Goal: Find contact information: Obtain details needed to contact an individual or organization

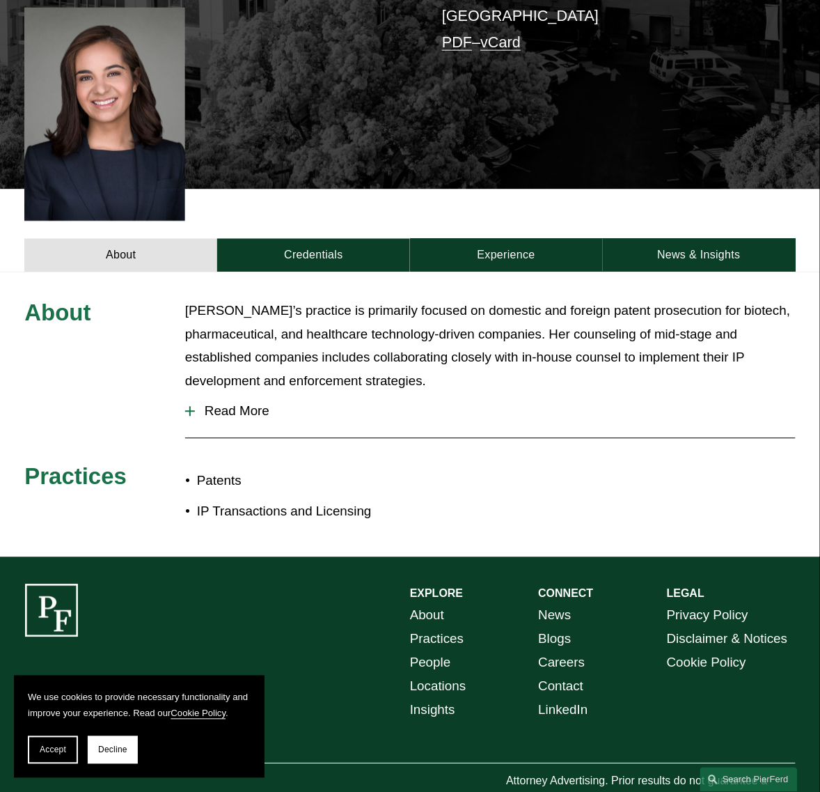
scroll to position [397, 0]
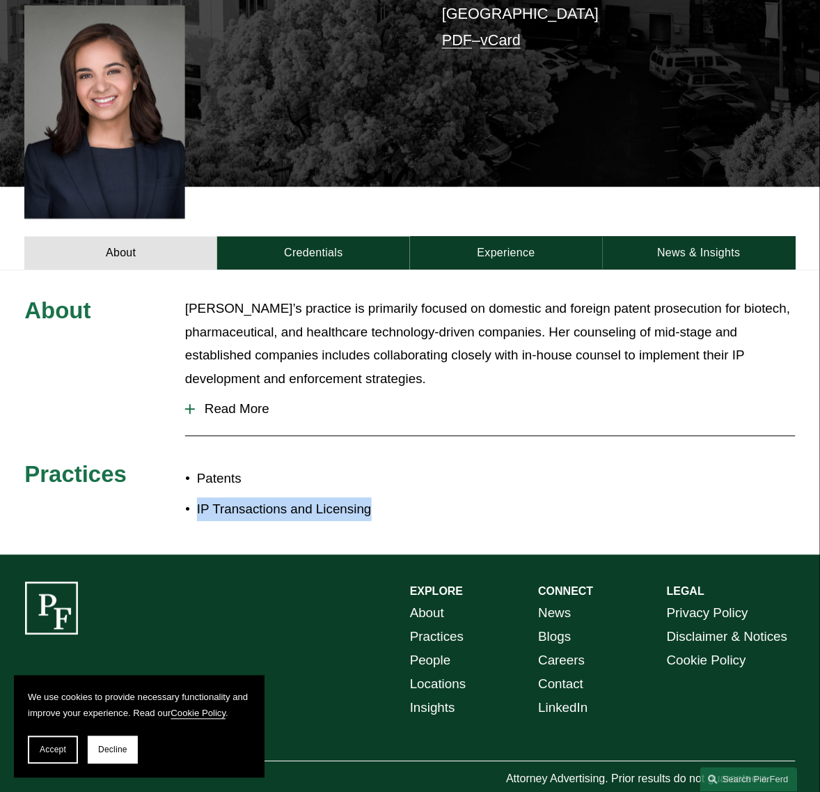
drag, startPoint x: 281, startPoint y: 466, endPoint x: 176, endPoint y: 472, distance: 104.6
click at [197, 498] on p "IP Transactions and Licensing" at bounding box center [303, 510] width 213 height 24
click at [224, 498] on p "IP Transactions and Licensing" at bounding box center [303, 510] width 213 height 24
click at [291, 498] on p "IP Transactions and Licensing" at bounding box center [303, 510] width 213 height 24
drag, startPoint x: 363, startPoint y: 464, endPoint x: 374, endPoint y: 465, distance: 10.5
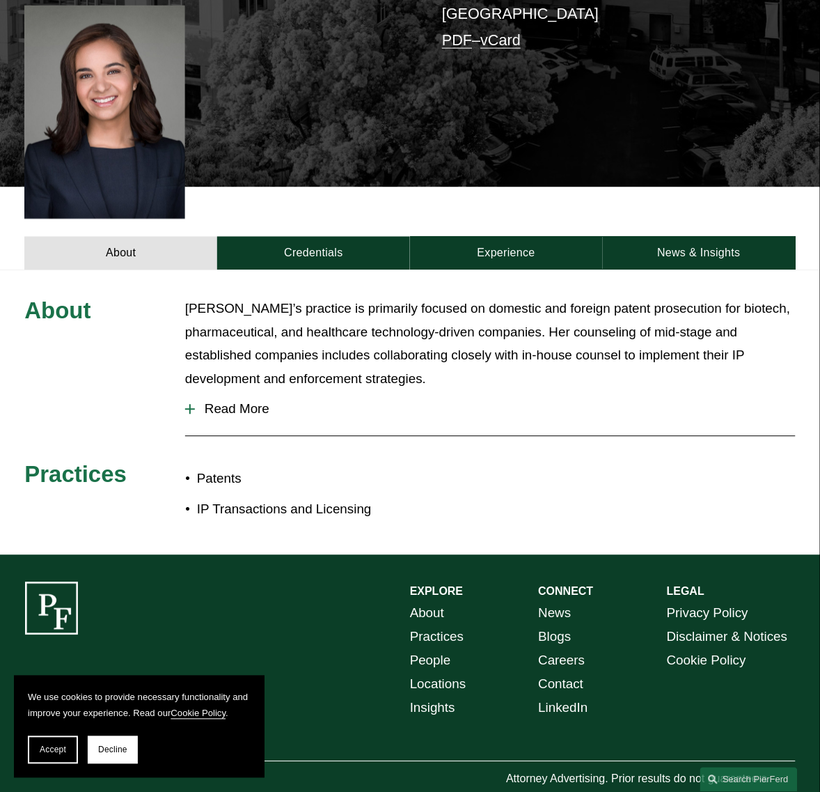
click at [364, 498] on p "IP Transactions and Licensing" at bounding box center [303, 510] width 213 height 24
click at [123, 745] on button "Decline" at bounding box center [113, 750] width 50 height 28
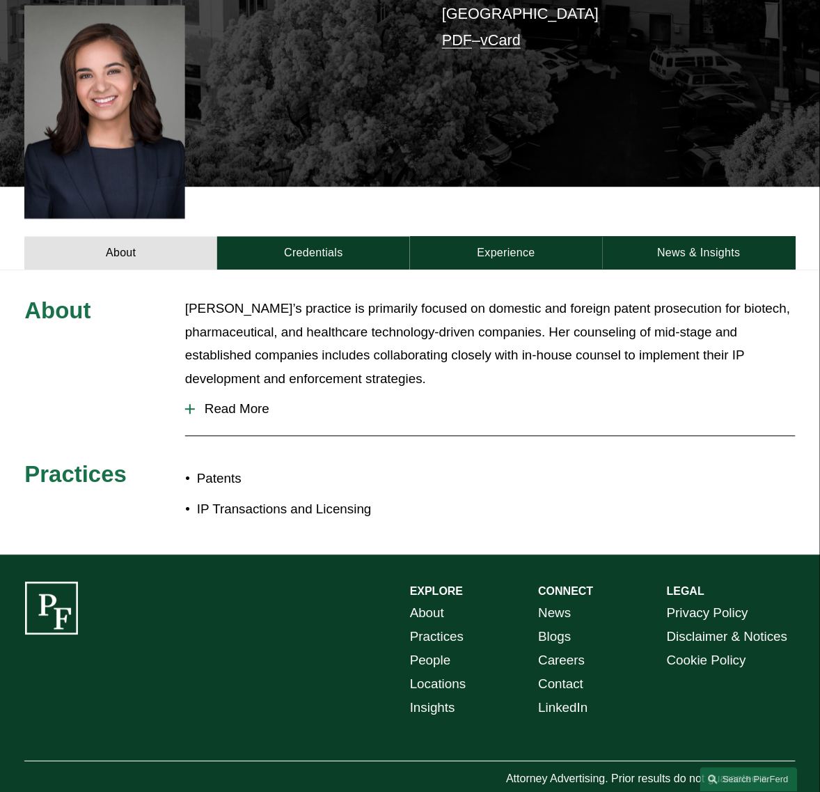
click at [248, 402] on span "Read More" at bounding box center [495, 409] width 601 height 15
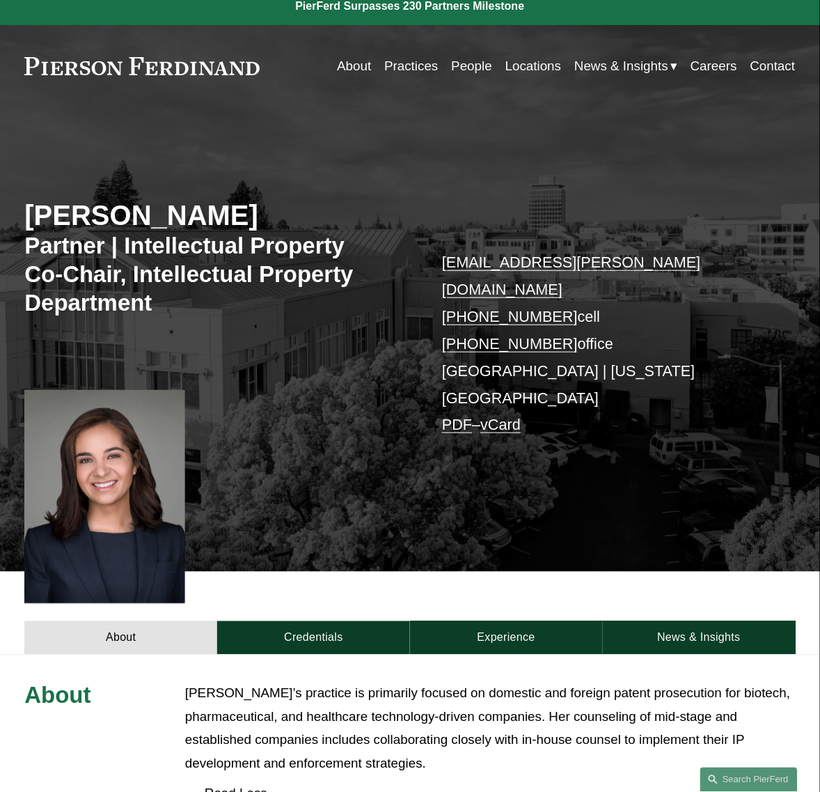
scroll to position [0, 0]
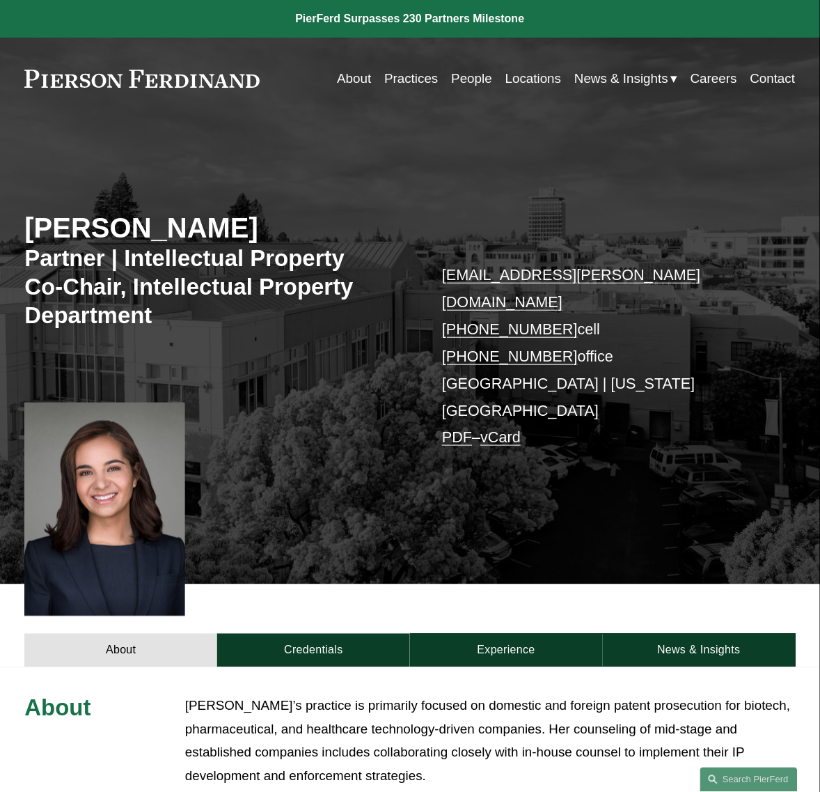
click at [423, 74] on link "Practices" at bounding box center [411, 78] width 54 height 26
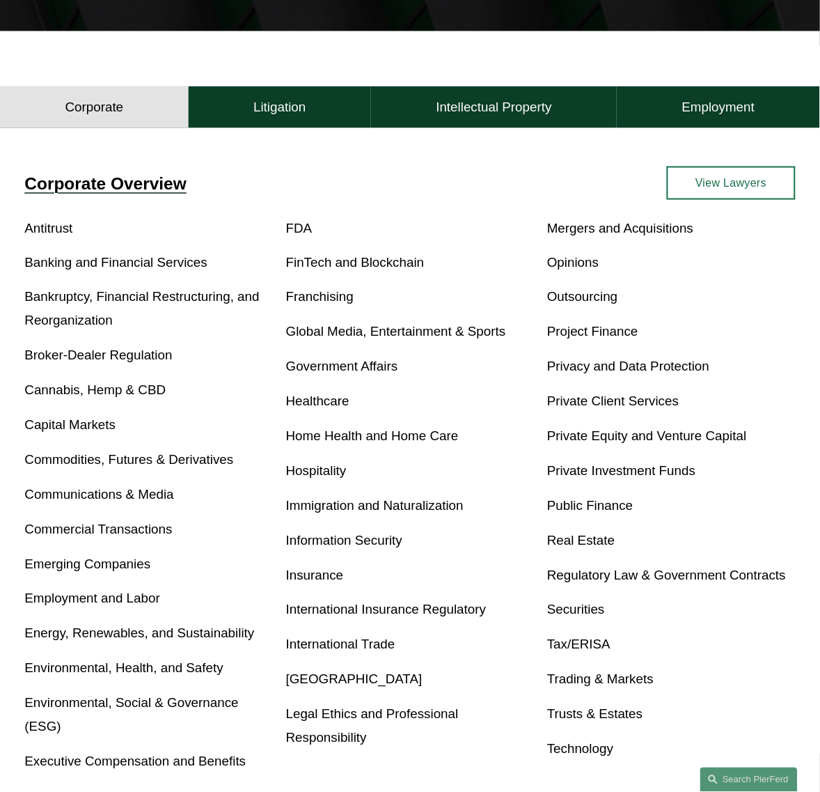
scroll to position [348, 0]
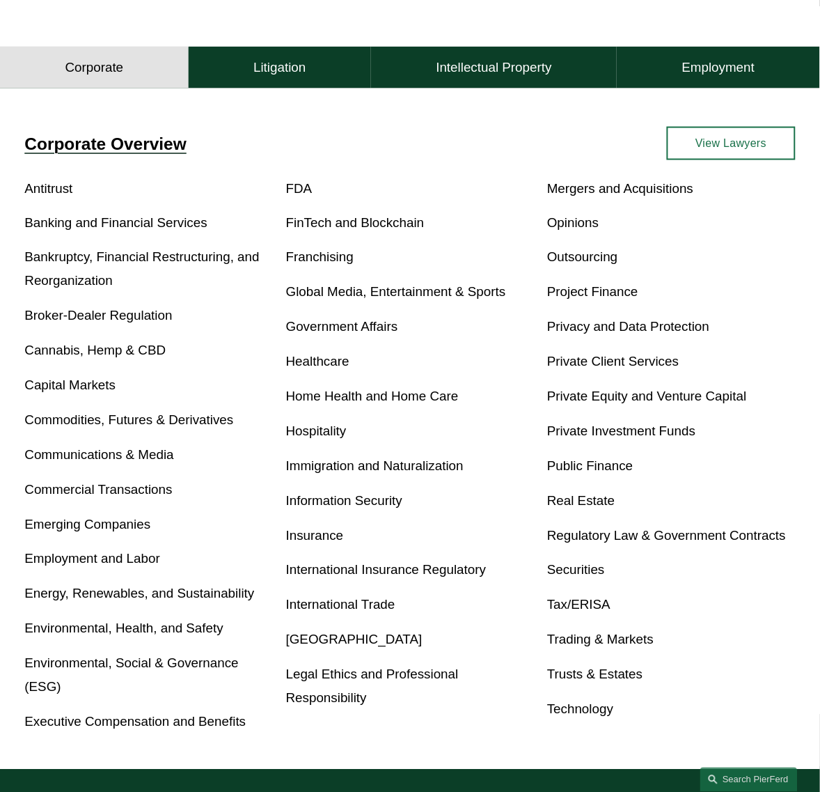
click at [715, 537] on link "Regulatory Law & Government Contracts" at bounding box center [666, 535] width 239 height 15
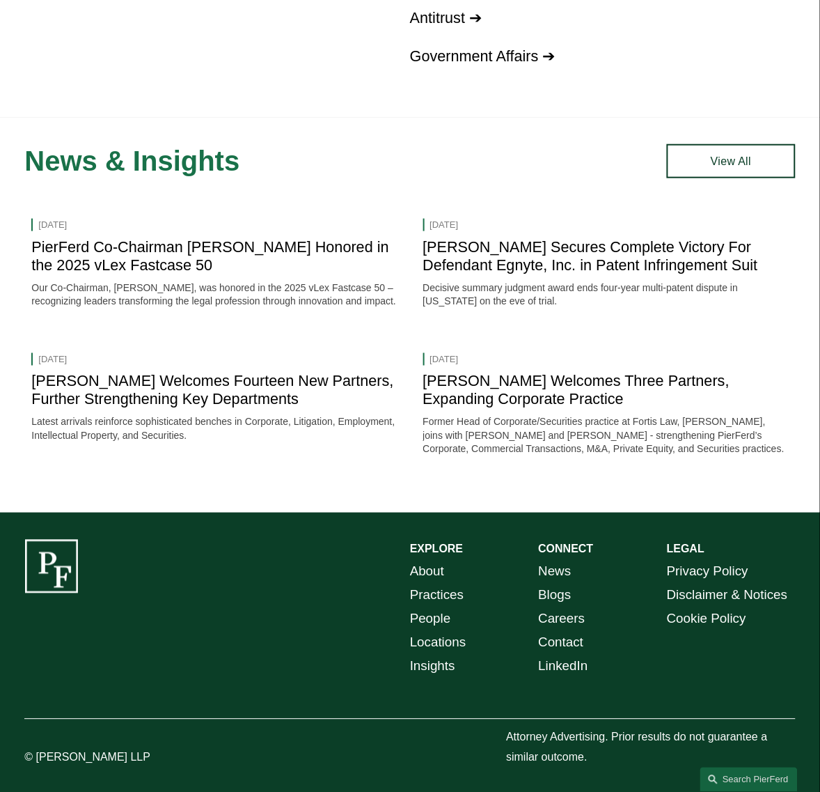
scroll to position [1292, 0]
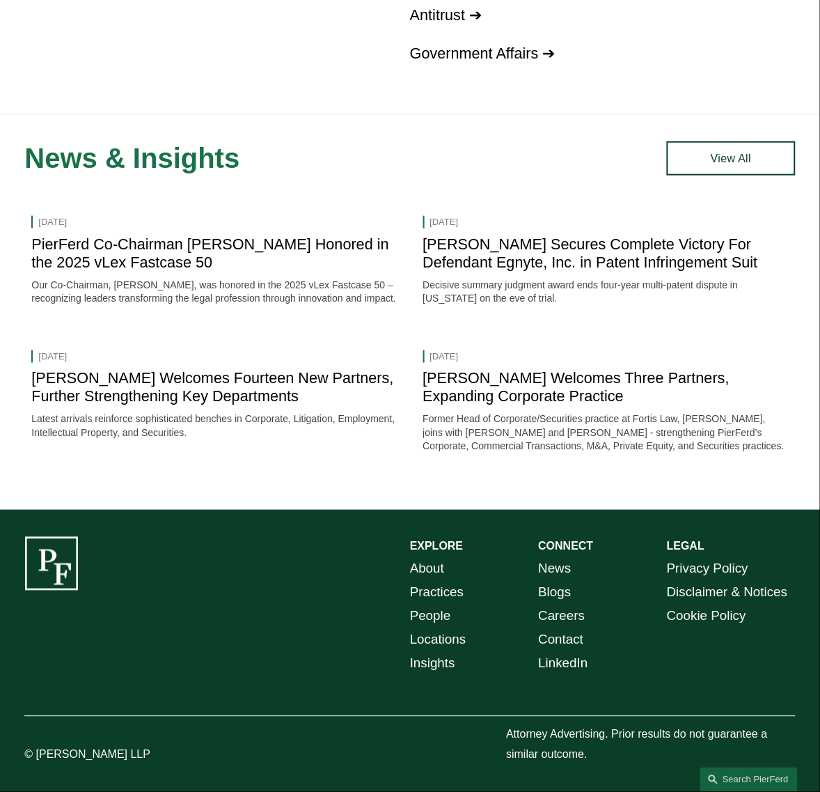
click at [579, 634] on link "Contact" at bounding box center [561, 640] width 45 height 24
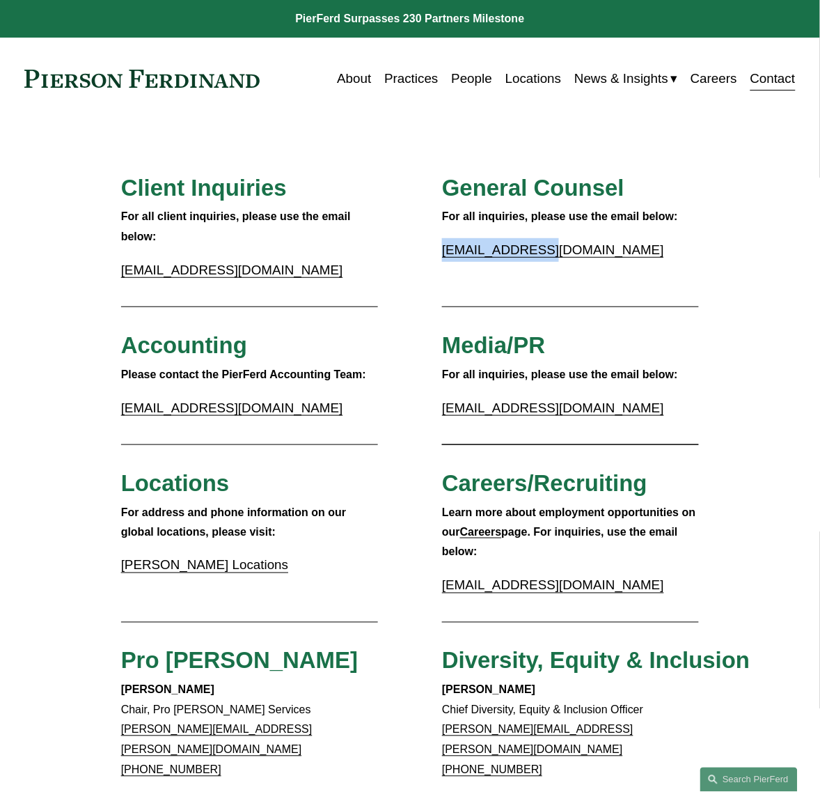
drag, startPoint x: 557, startPoint y: 266, endPoint x: 435, endPoint y: 261, distance: 121.9
copy link "[EMAIL_ADDRESS][DOMAIN_NAME]"
